Goal: Check status: Check status

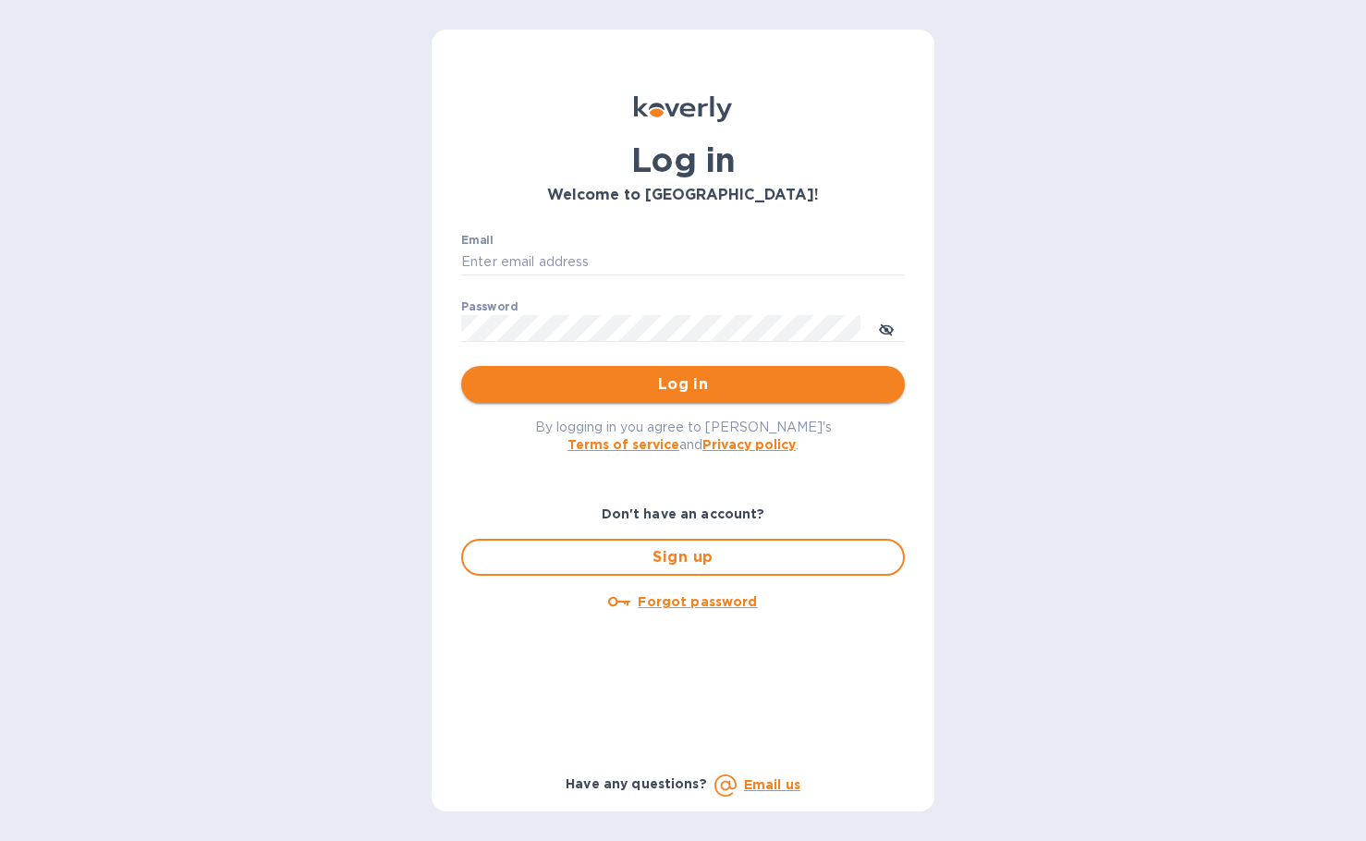
type input "susank@sanfrandesign.com"
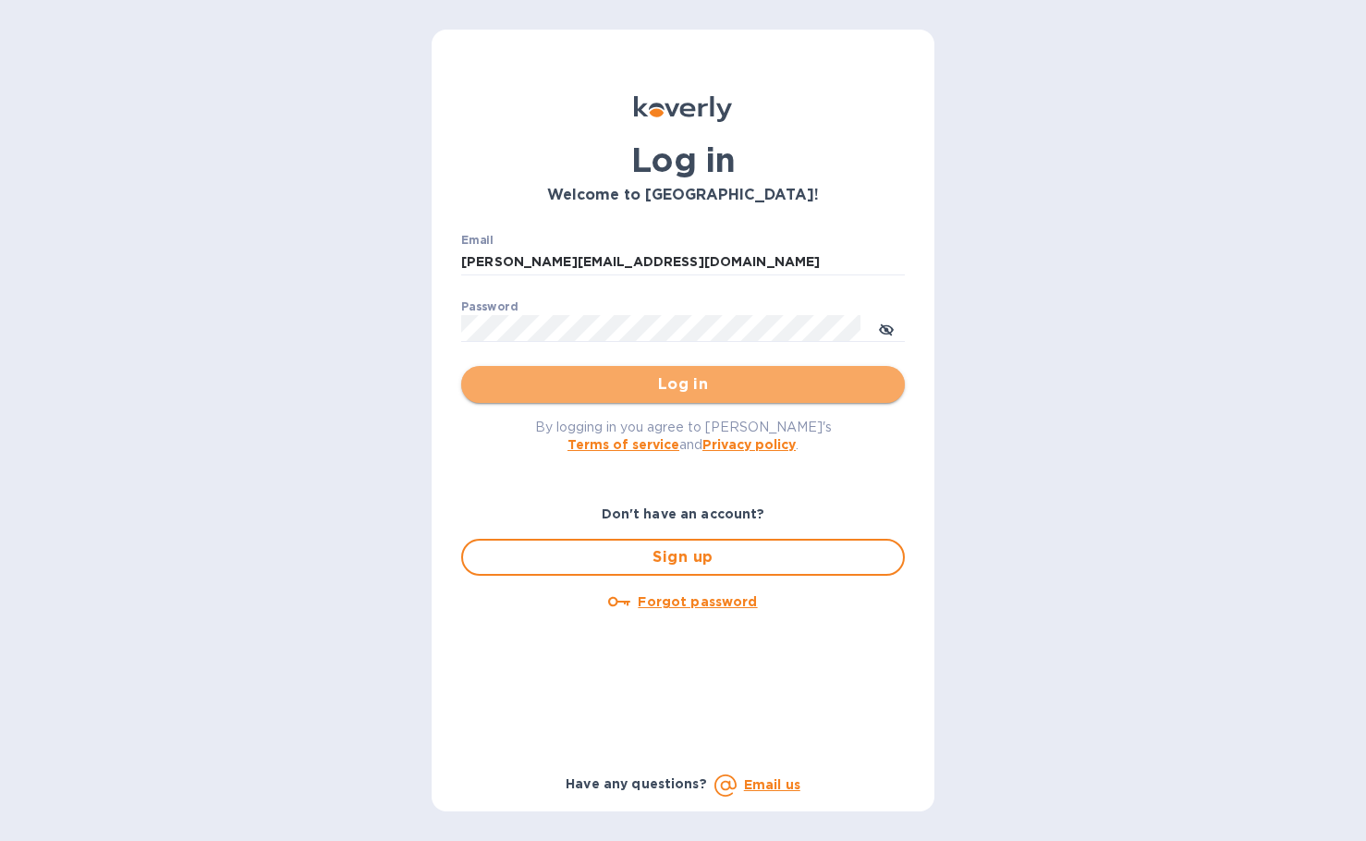
click at [681, 393] on span "Log in" at bounding box center [683, 384] width 414 height 22
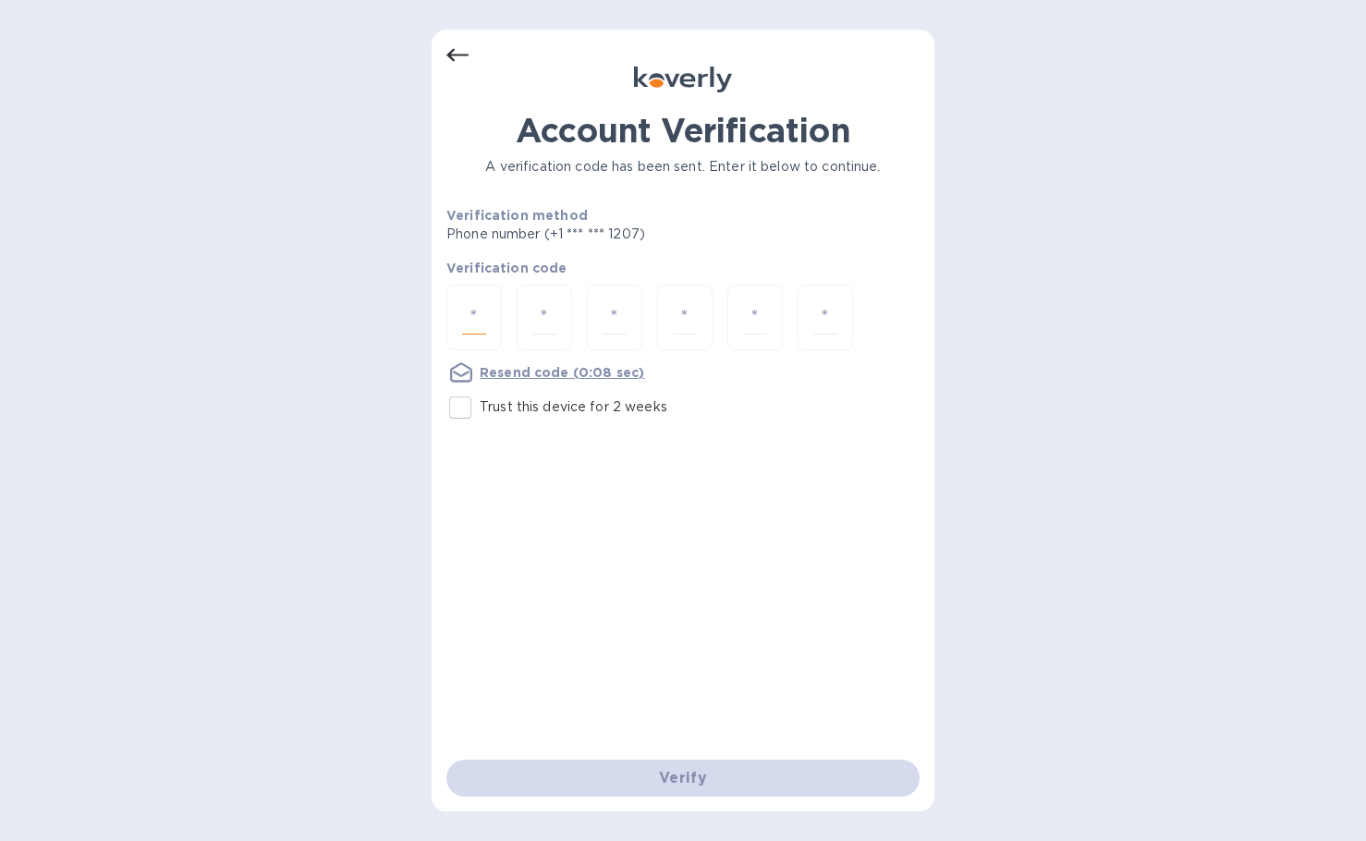
click at [471, 309] on input "number" at bounding box center [474, 317] width 24 height 34
type input "4"
type input "5"
type input "1"
type input "7"
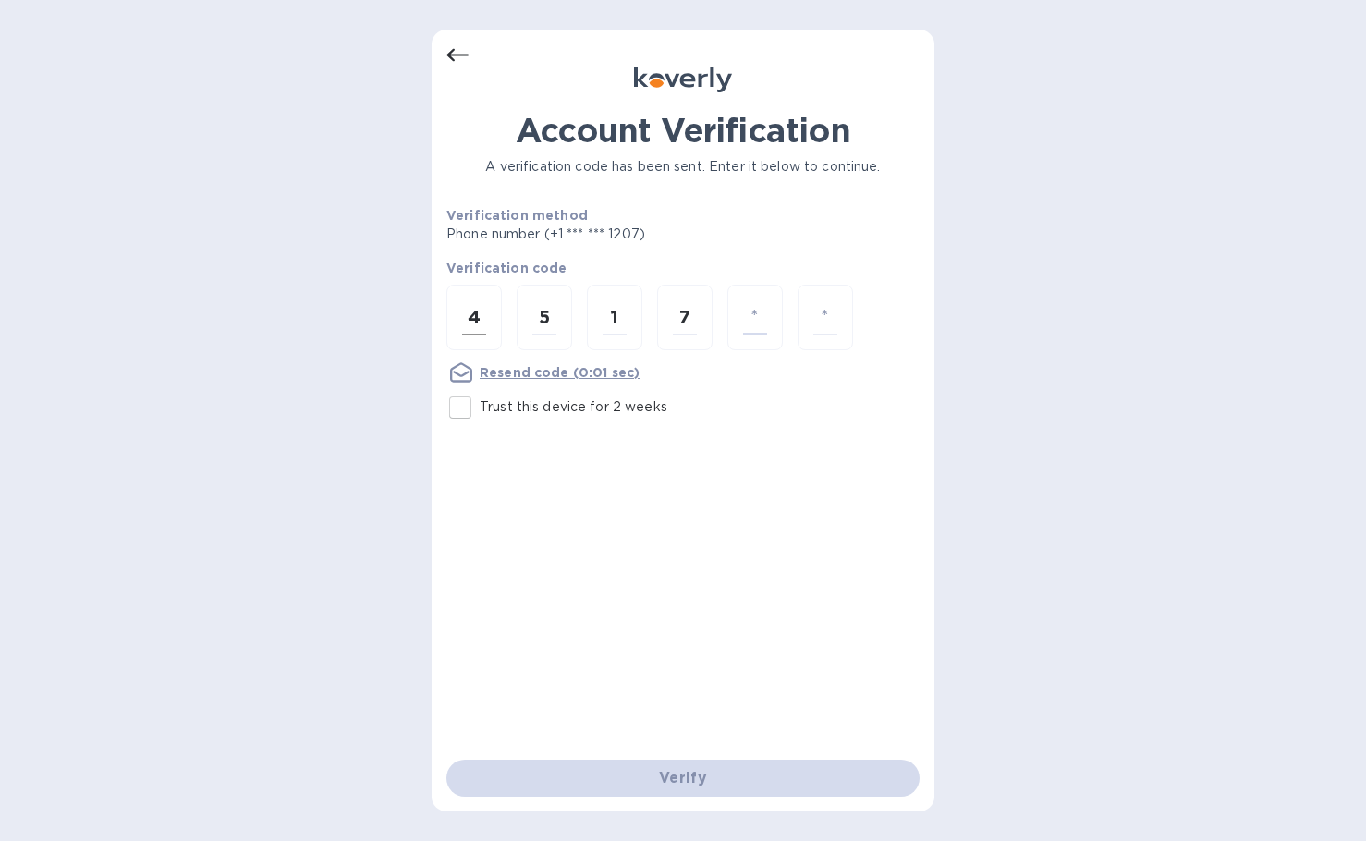
type input "7"
type input "9"
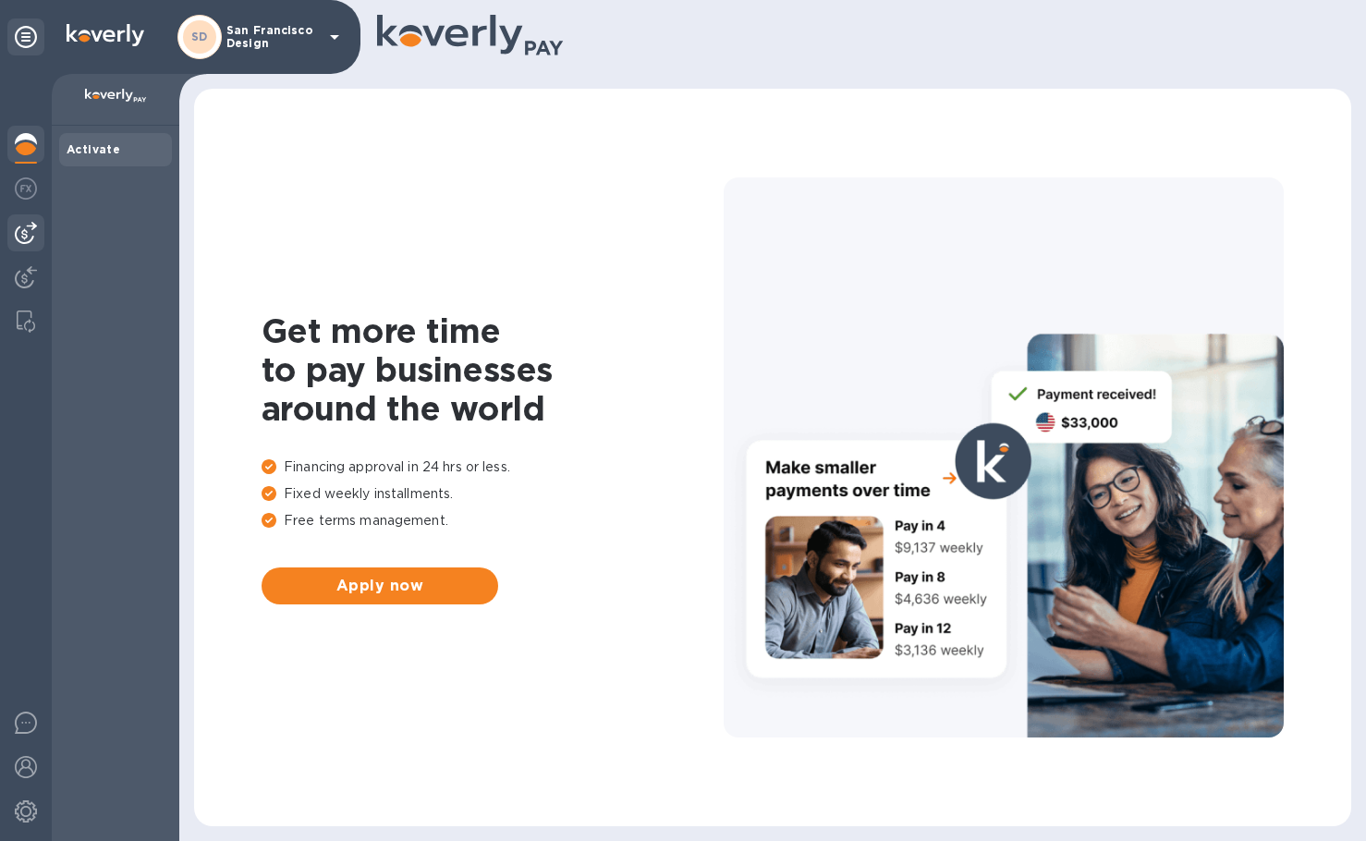
click at [32, 230] on img at bounding box center [26, 233] width 22 height 22
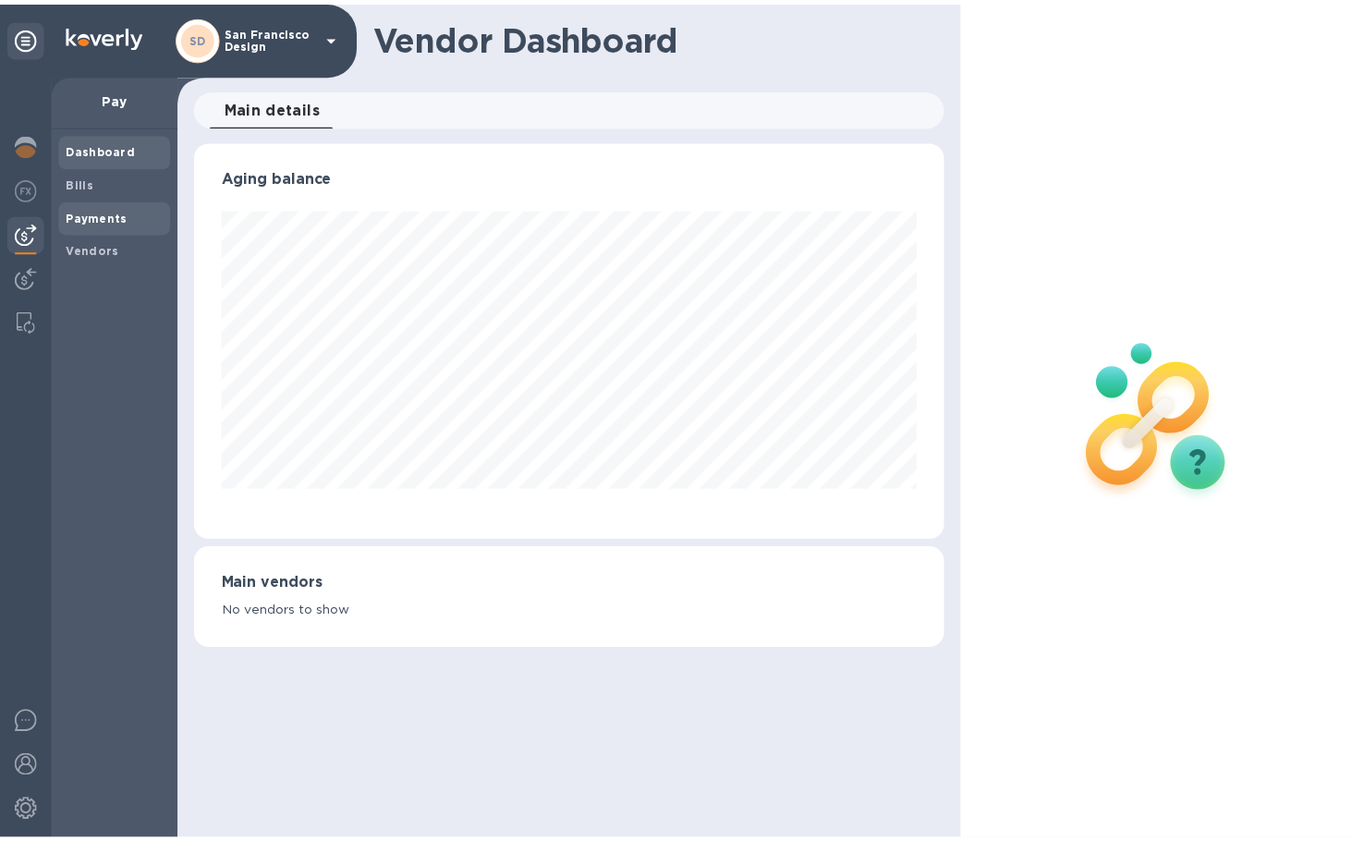
scroll to position [399, 758]
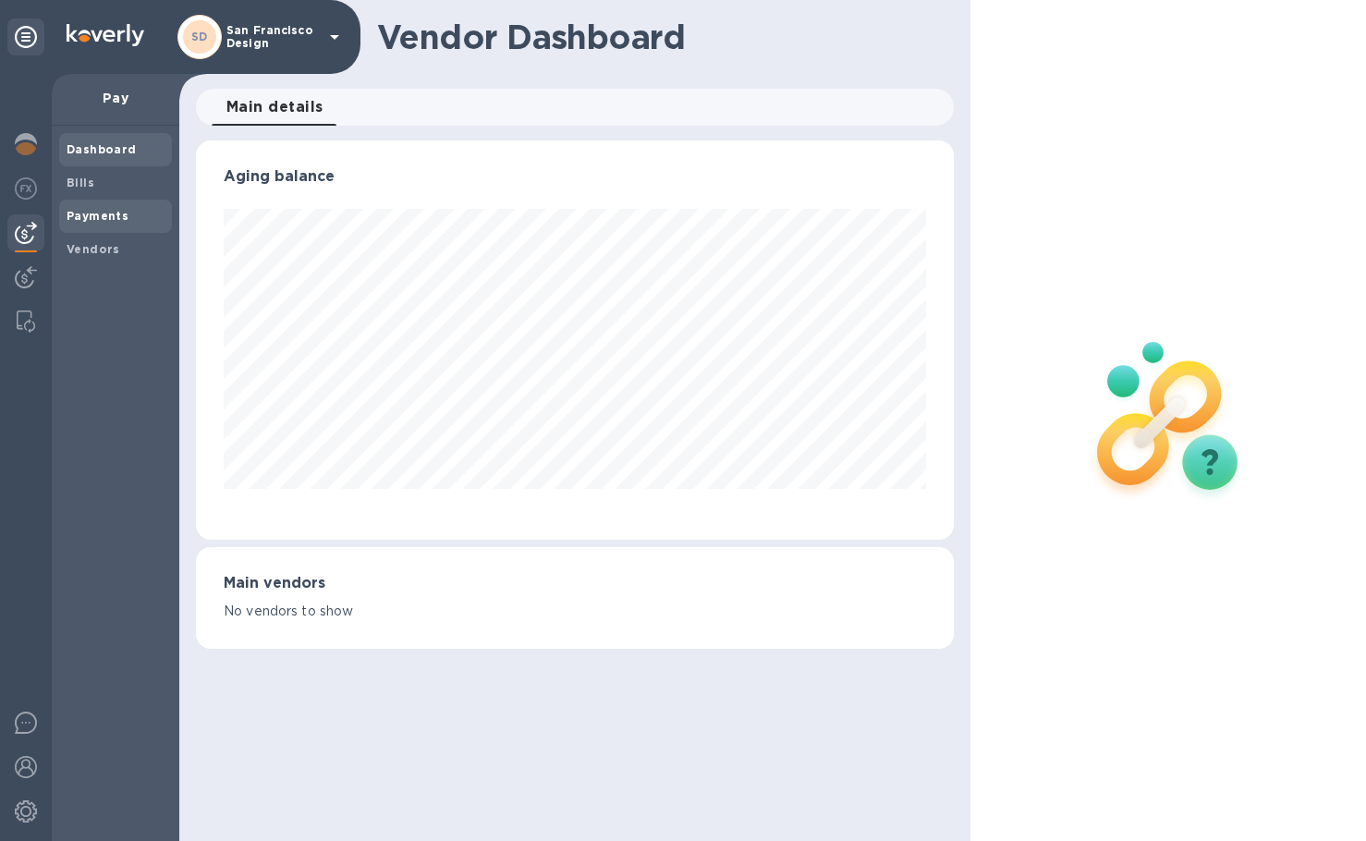
click at [91, 211] on b "Payments" at bounding box center [98, 216] width 62 height 14
